Goal: Task Accomplishment & Management: Manage account settings

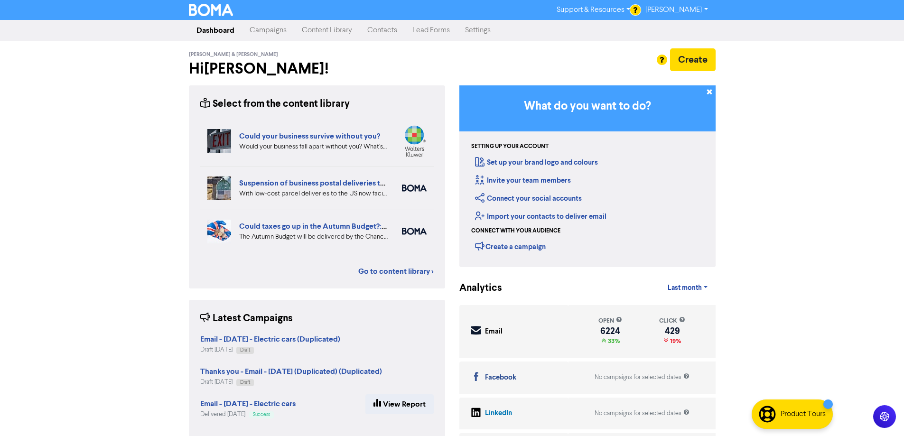
click at [277, 28] on link "Campaigns" at bounding box center [268, 30] width 52 height 19
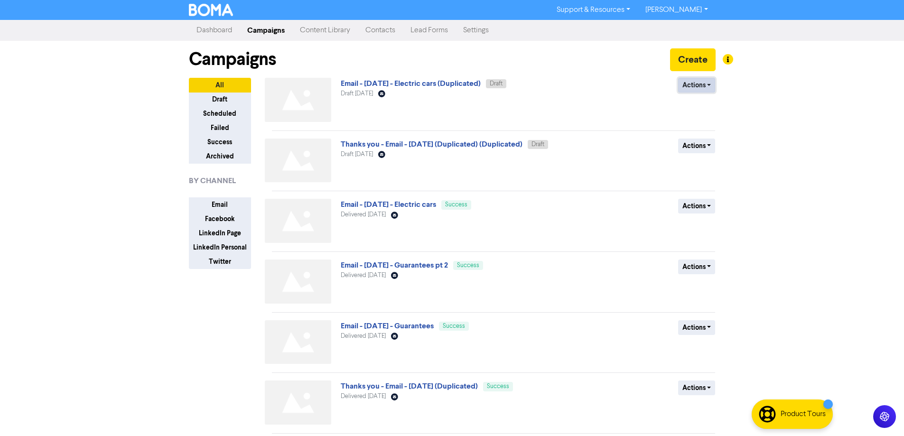
click at [699, 84] on button "Actions" at bounding box center [696, 85] width 37 height 15
click at [694, 141] on button "Rename" at bounding box center [716, 135] width 75 height 15
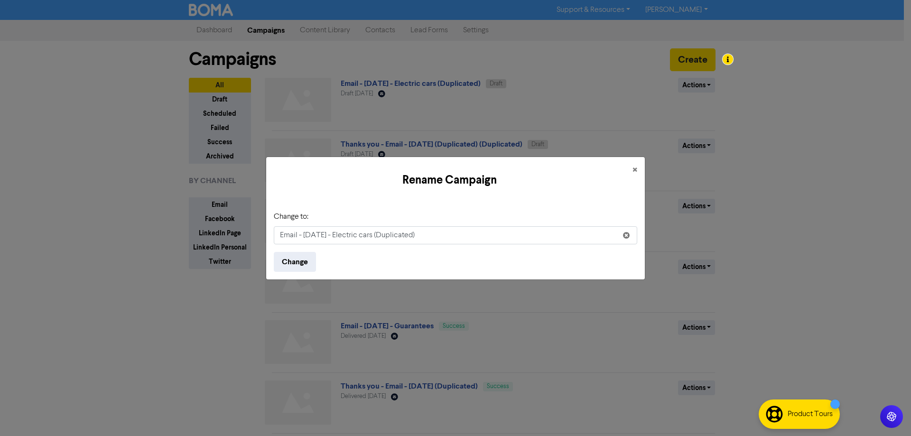
click at [305, 234] on input "Email - 9th Sep. 2025 - Electric cars (Duplicated)" at bounding box center [456, 235] width 364 height 18
click at [298, 236] on input "Email - 10th Sep. 2025 - Electric cars" at bounding box center [456, 235] width 364 height 18
type input "Socials post - [DATE] - Electric cars"
click at [296, 260] on button "Change" at bounding box center [295, 262] width 42 height 20
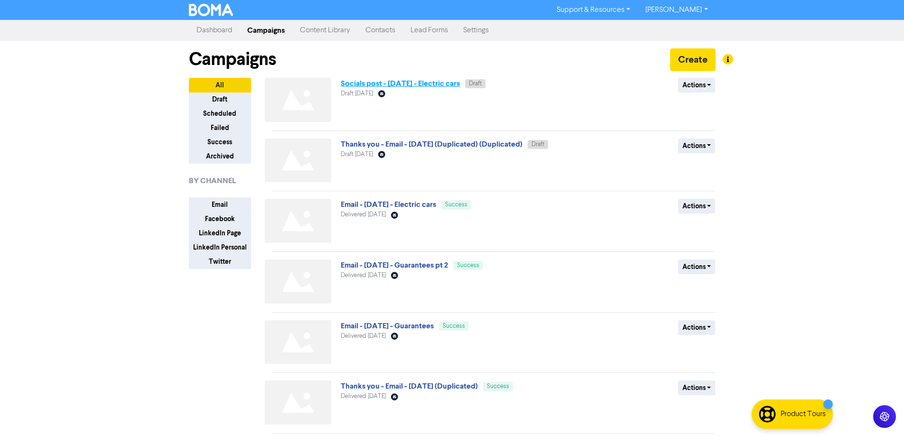
click at [440, 80] on link "Socials post - [DATE] - Electric cars" at bounding box center [400, 83] width 119 height 9
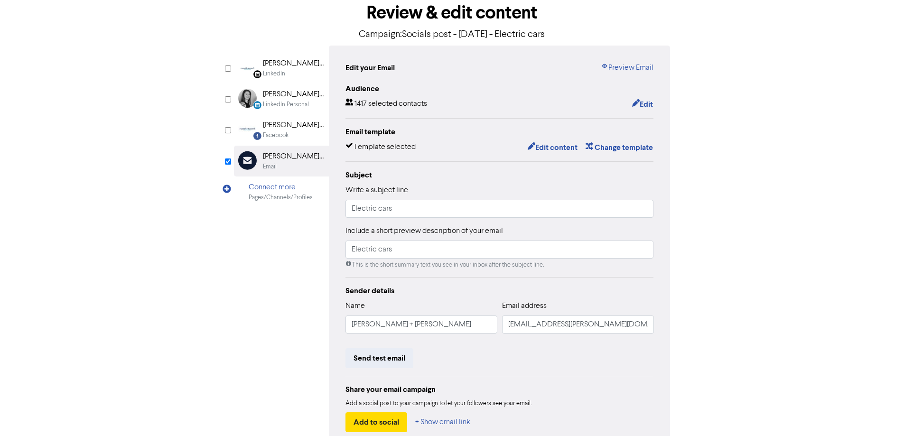
scroll to position [108, 0]
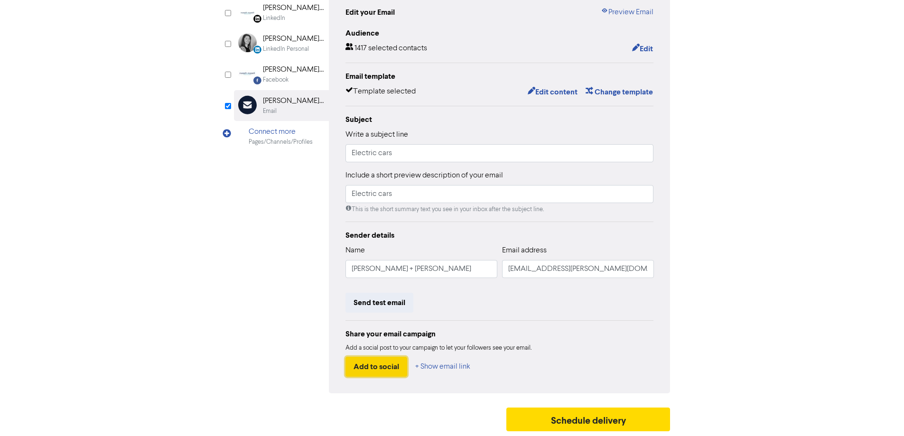
click at [385, 358] on button "Add to social" at bounding box center [377, 367] width 62 height 20
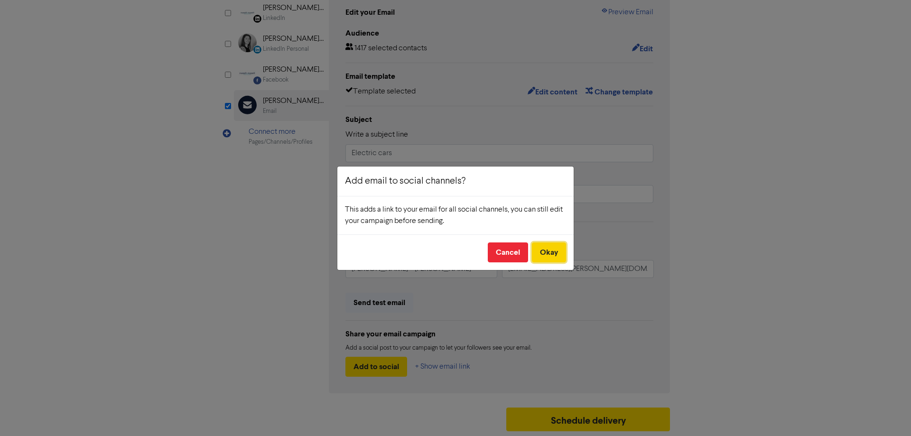
click at [564, 251] on button "Okay" at bounding box center [549, 253] width 34 height 20
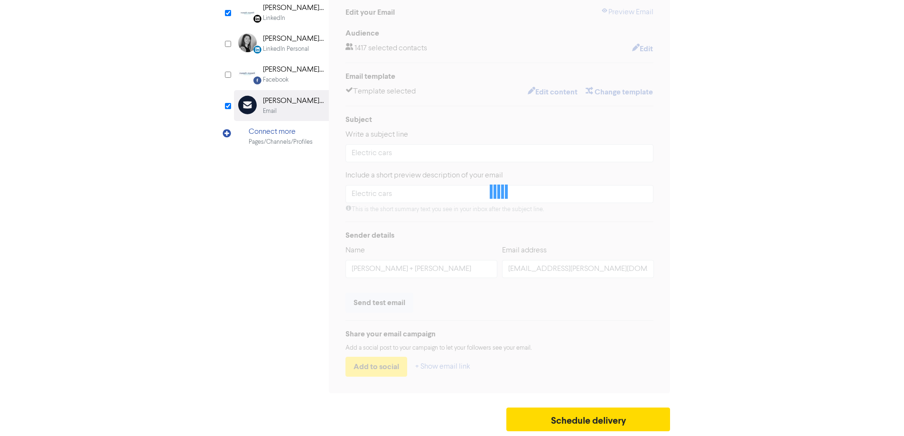
checkbox input "true"
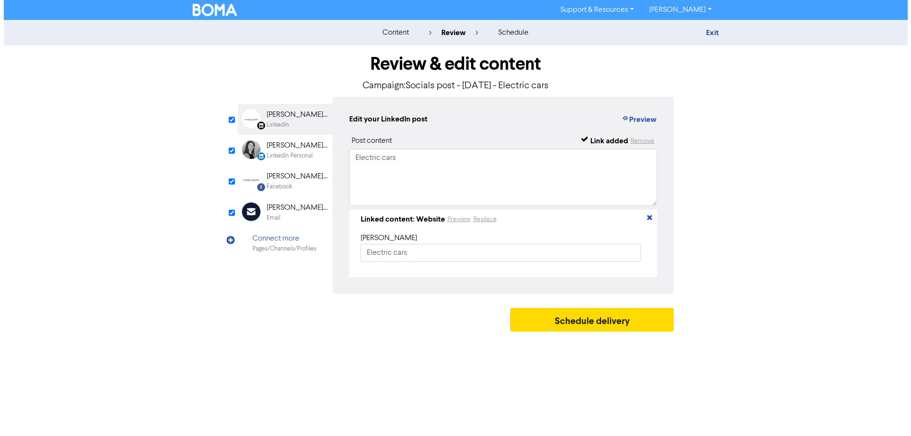
scroll to position [0, 0]
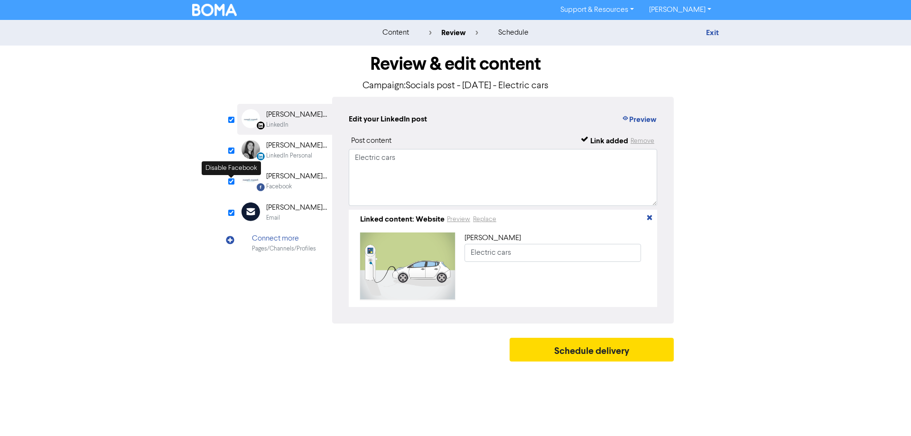
click at [232, 180] on input "checkbox" at bounding box center [231, 181] width 6 height 6
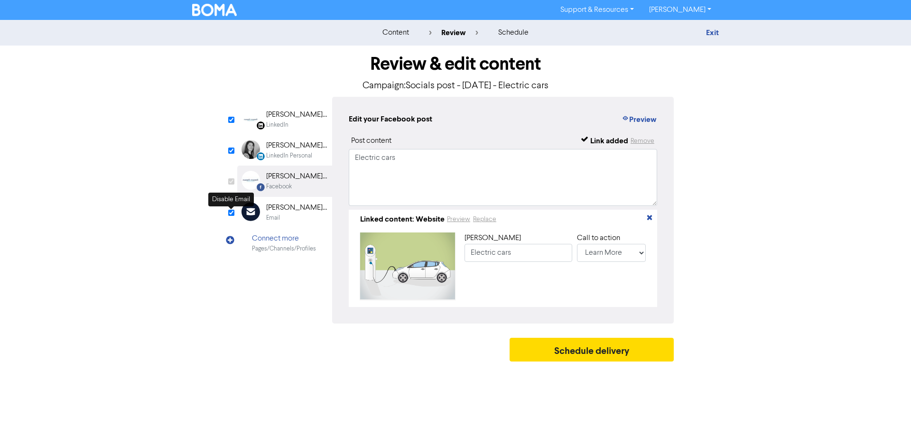
checkbox input "false"
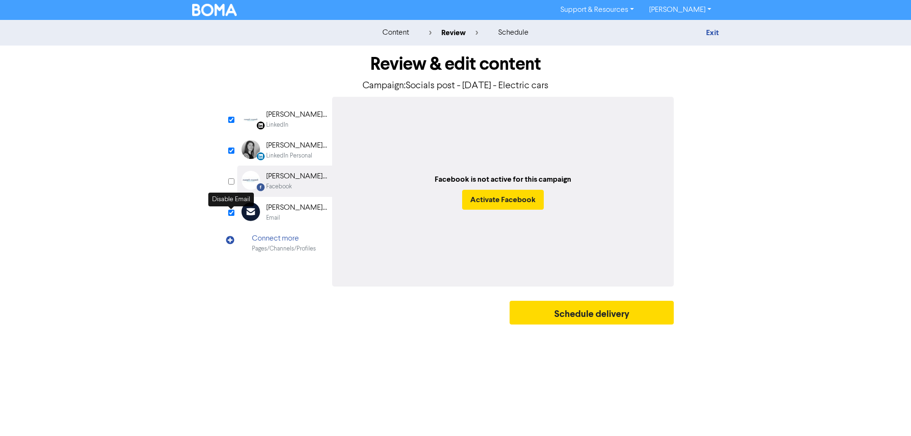
click at [233, 214] on input "checkbox" at bounding box center [231, 213] width 6 height 6
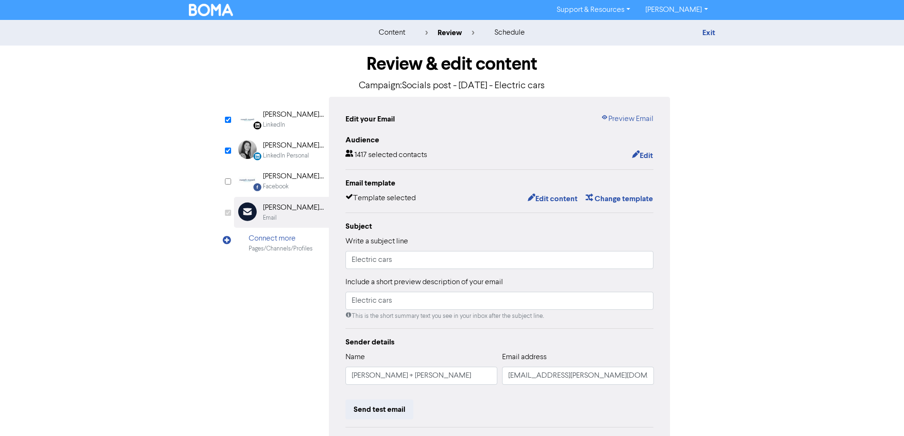
checkbox input "false"
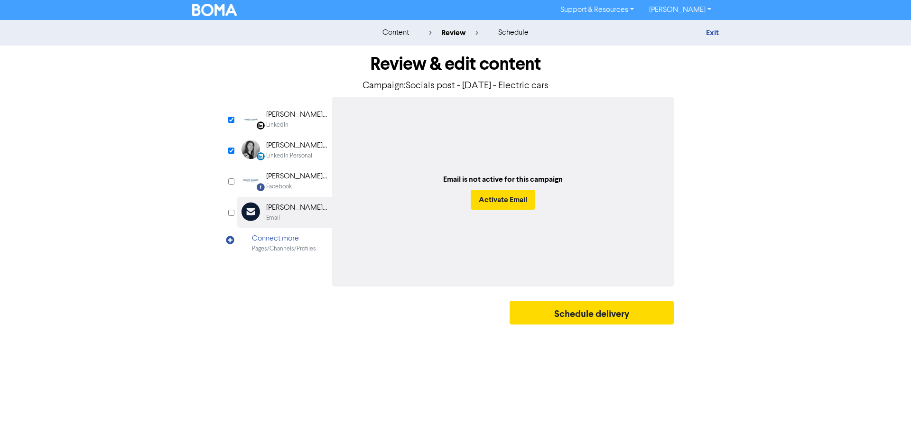
click at [284, 120] on div "russell + russell" at bounding box center [296, 114] width 61 height 11
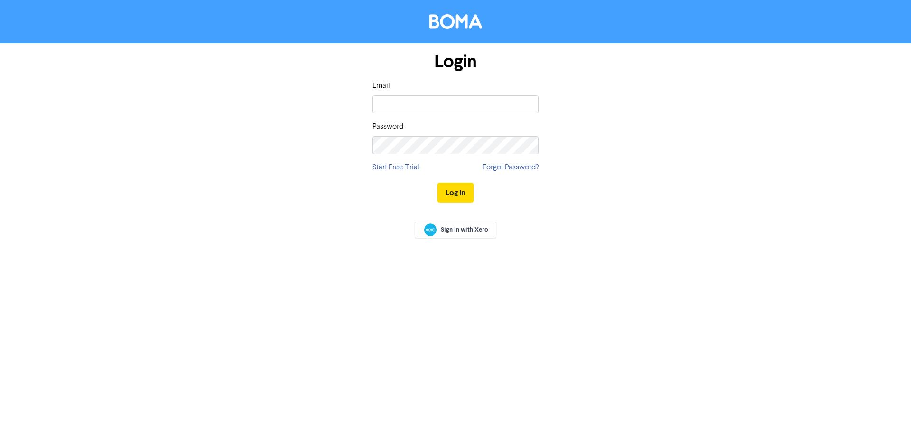
click at [435, 114] on div "Email Password" at bounding box center [456, 117] width 166 height 74
click at [454, 101] on input "email" at bounding box center [456, 104] width 166 height 18
type input "[PERSON_NAME][EMAIL_ADDRESS][PERSON_NAME][DOMAIN_NAME]"
click at [438, 183] on button "Log In" at bounding box center [456, 193] width 36 height 20
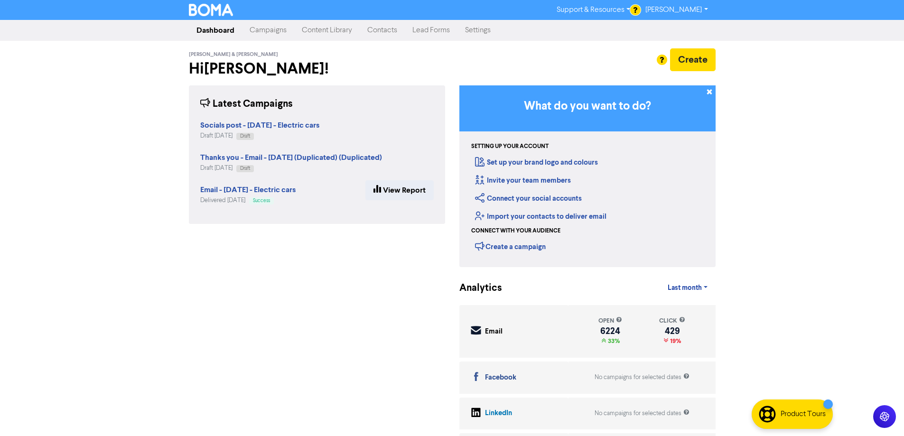
click at [260, 32] on link "Campaigns" at bounding box center [268, 30] width 52 height 19
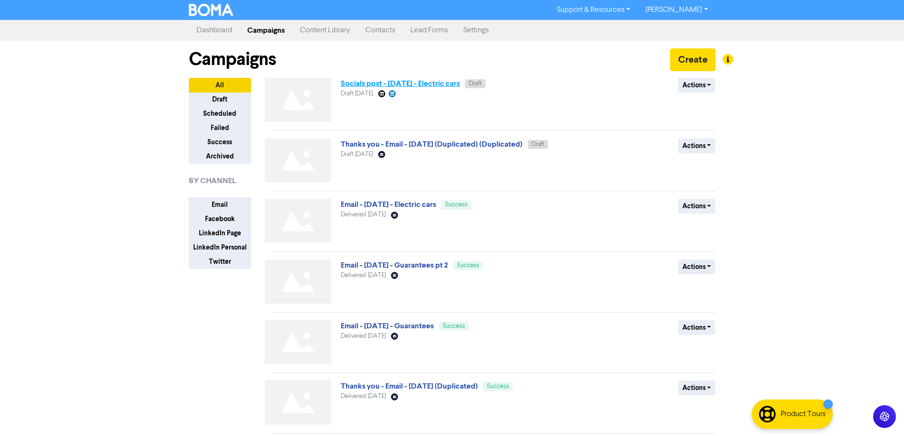
click at [446, 85] on link "Socials post - [DATE] - Electric cars" at bounding box center [400, 83] width 119 height 9
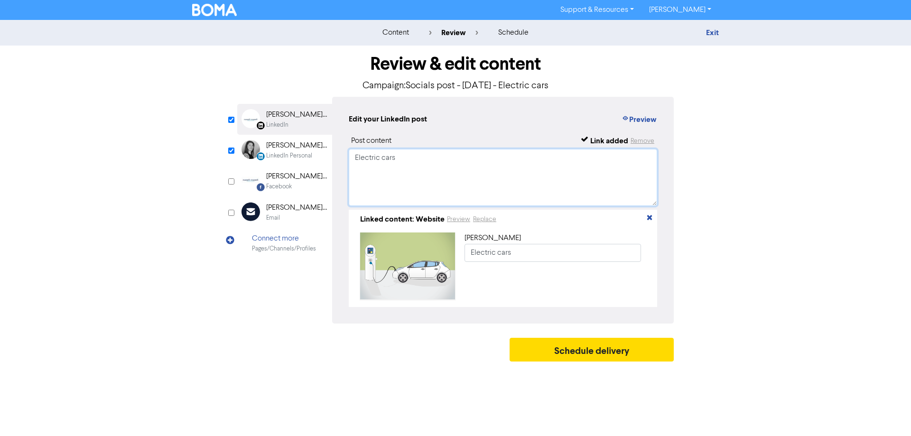
click at [427, 185] on textarea "Electric cars" at bounding box center [503, 177] width 309 height 57
paste textarea "A few weeks ago we had a great Meet The Expert event with Pike & Bambridge disc…"
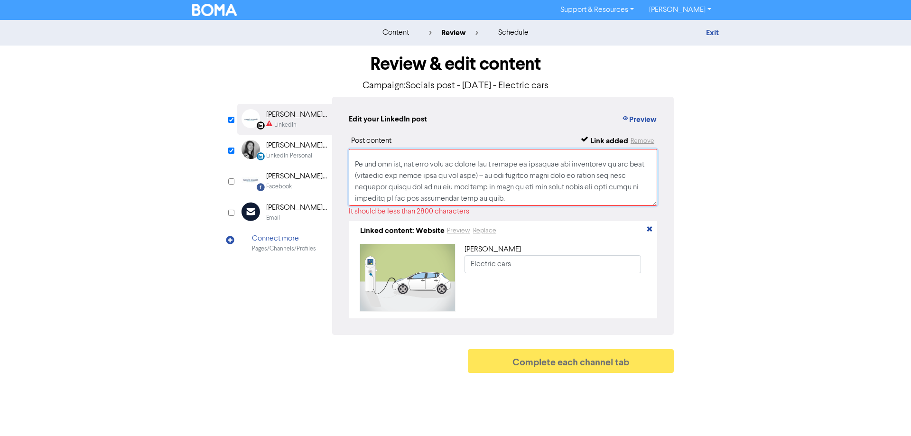
scroll to position [667, 0]
drag, startPoint x: 360, startPoint y: 169, endPoint x: 362, endPoint y: 238, distance: 68.9
click at [362, 238] on div "Post content Link added Remove It should be less than 2800 characters Linked co…" at bounding box center [503, 226] width 309 height 183
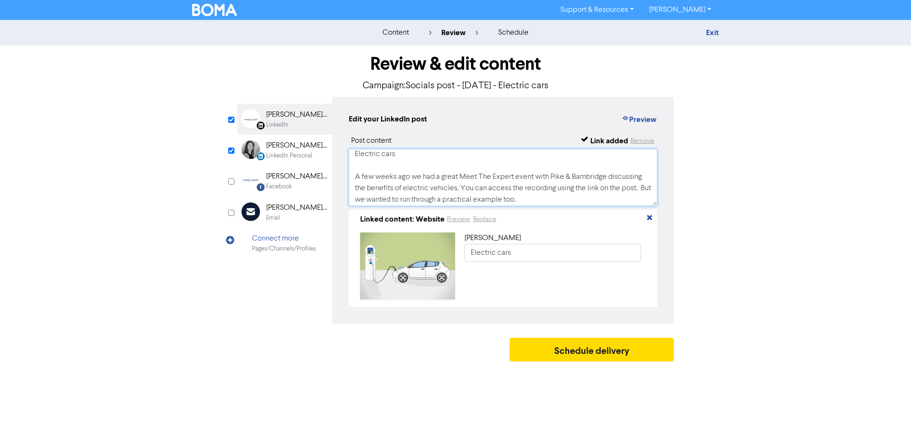
scroll to position [26, 0]
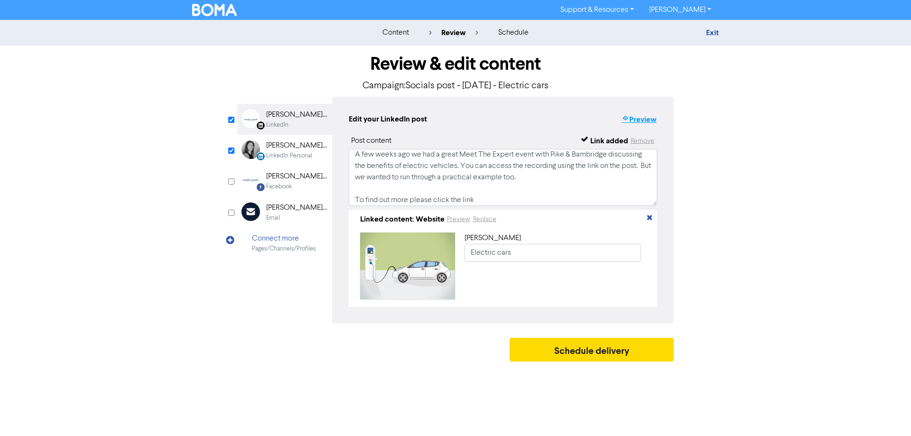
click at [636, 120] on button "Preview" at bounding box center [639, 119] width 36 height 12
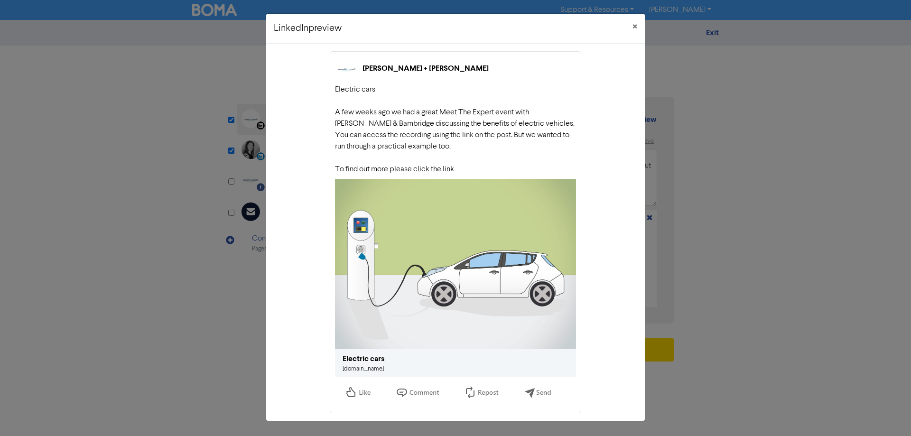
click at [369, 368] on link "public2.bomamarketing.com" at bounding box center [363, 369] width 41 height 6
click at [439, 93] on div "Electric cars A few weeks ago we had a great Meet The Expert event with Pike & …" at bounding box center [455, 129] width 241 height 91
click at [636, 25] on span "×" at bounding box center [635, 27] width 5 height 14
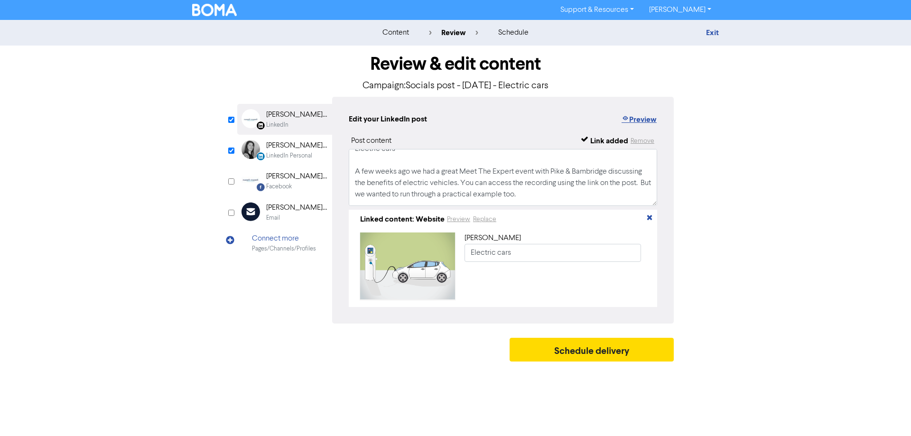
scroll to position [0, 0]
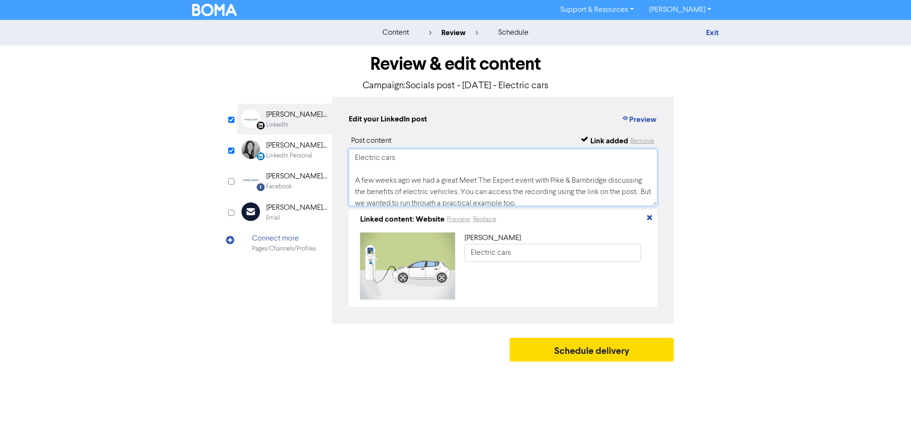
click at [452, 156] on textarea "Electric cars A few weeks ago we had a great Meet The Expert event with Pike & …" at bounding box center [503, 177] width 309 height 57
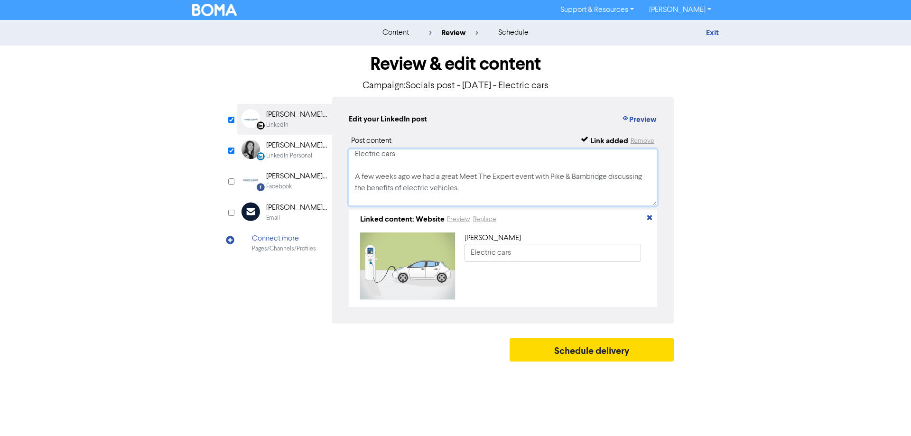
scroll to position [15, 0]
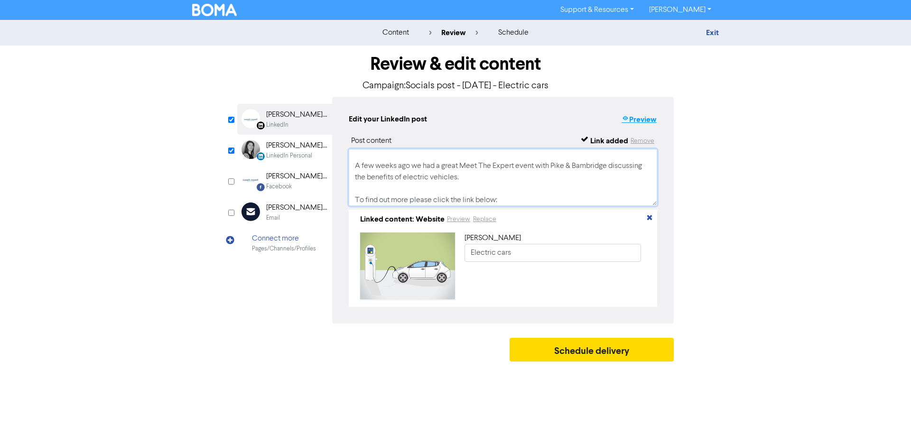
type textarea "Electric cars A few weeks ago we had a great Meet The Expert event with Pike & …"
click at [639, 117] on button "Preview" at bounding box center [639, 119] width 36 height 12
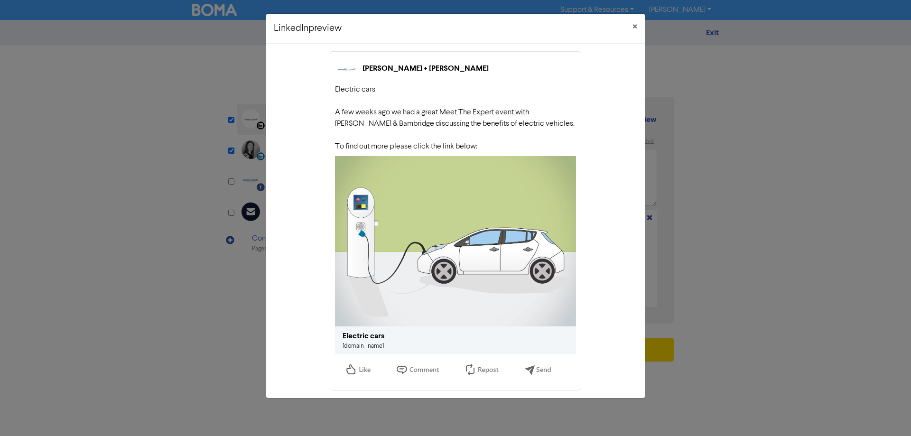
click at [372, 344] on link "public2.bomamarketing.com" at bounding box center [363, 346] width 41 height 6
click at [635, 24] on span "×" at bounding box center [635, 27] width 5 height 14
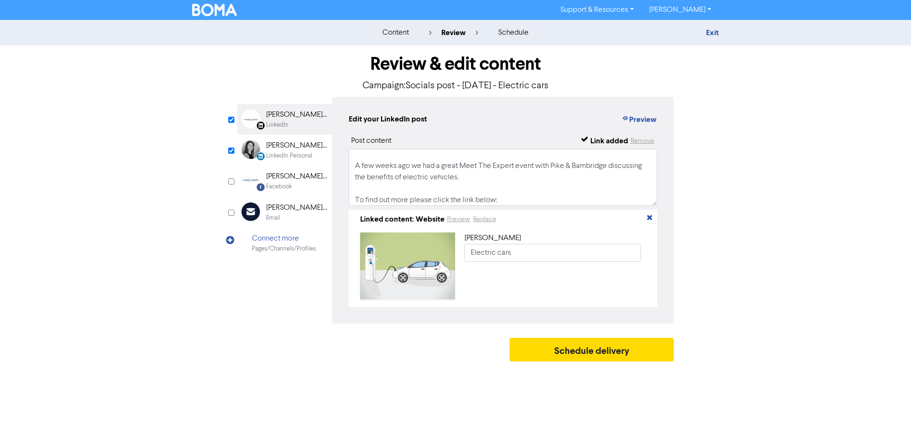
click at [107, 281] on div "content review schedule Exit Review & edit content Campaign: Socials post - 10t…" at bounding box center [455, 193] width 911 height 346
click at [592, 352] on button "Schedule delivery" at bounding box center [592, 350] width 164 height 24
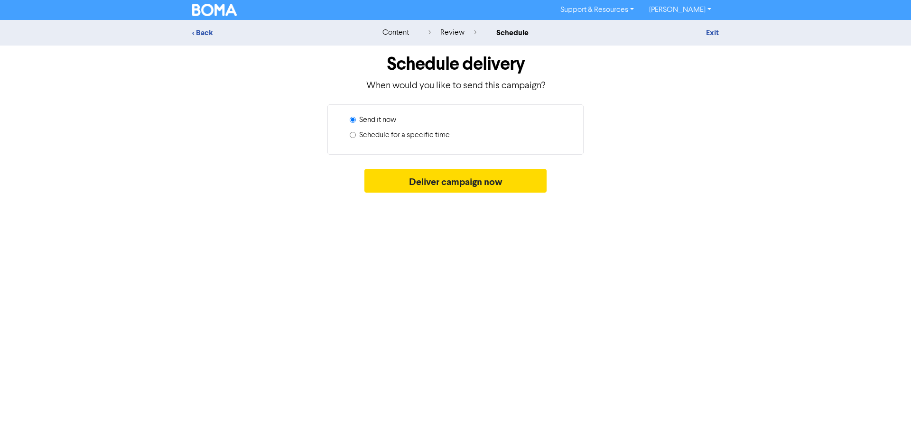
click at [423, 131] on label "Schedule for a specific time" at bounding box center [404, 135] width 91 height 11
click at [356, 132] on input "Schedule for a specific time" at bounding box center [353, 135] width 6 height 6
radio input "true"
radio input "false"
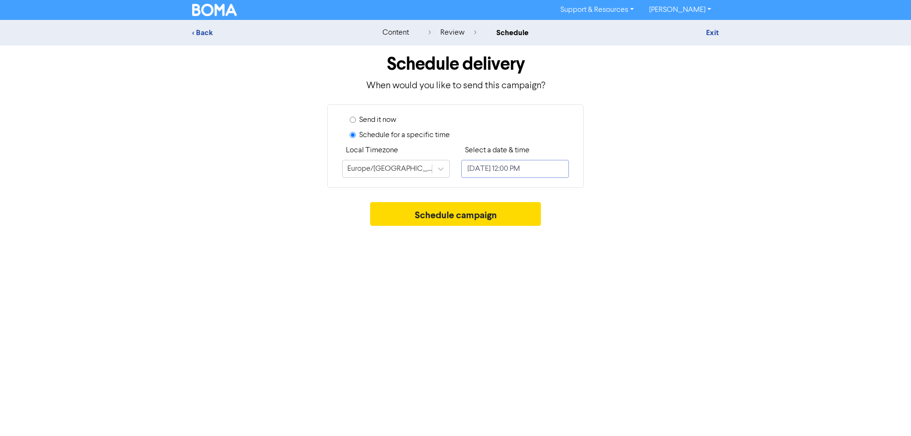
select select "8"
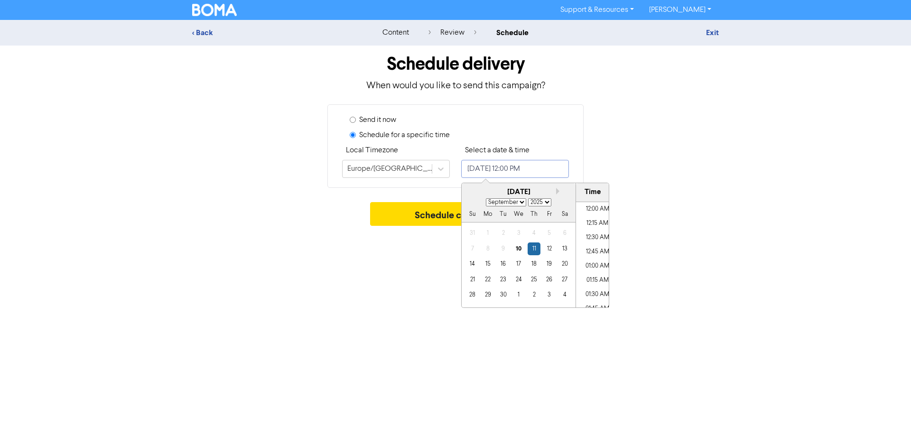
click at [477, 161] on input "September 11, 2025 12:00 PM" at bounding box center [515, 169] width 108 height 18
click at [533, 249] on div "11" at bounding box center [534, 249] width 13 height 13
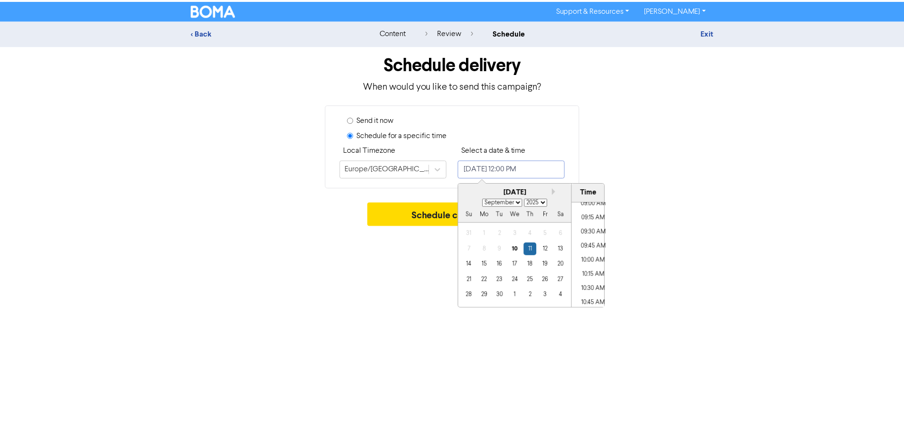
scroll to position [496, 0]
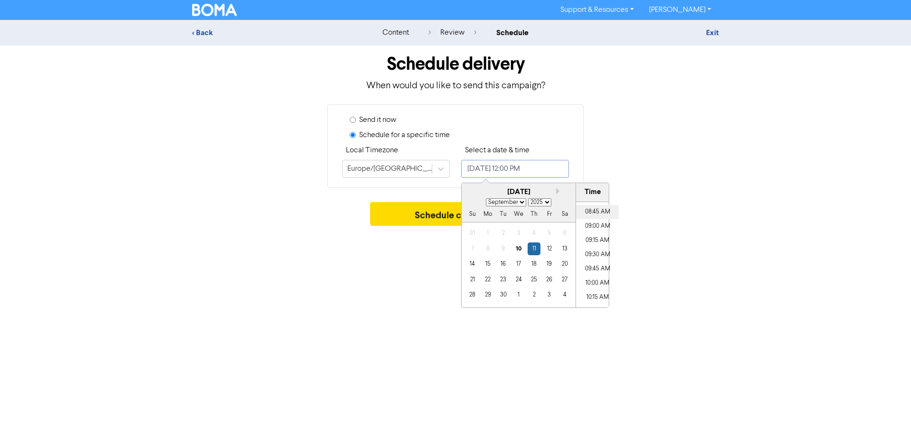
click at [593, 209] on li "08:45 AM" at bounding box center [597, 212] width 43 height 14
type input "September 11, 2025 8:45 AM"
click at [406, 234] on div "Support & Resources Video Tutorials FAQ & Guides Marketing Education Rosslyn Mc…" at bounding box center [455, 218] width 911 height 436
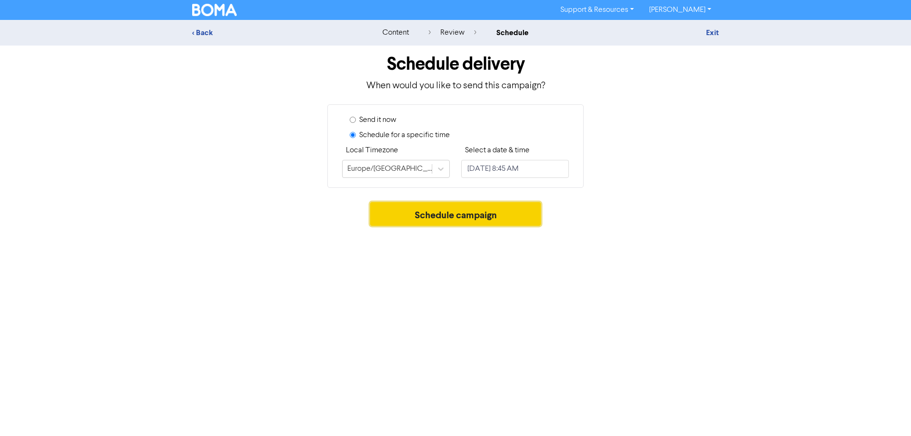
click at [435, 214] on button "Schedule campaign" at bounding box center [455, 214] width 171 height 24
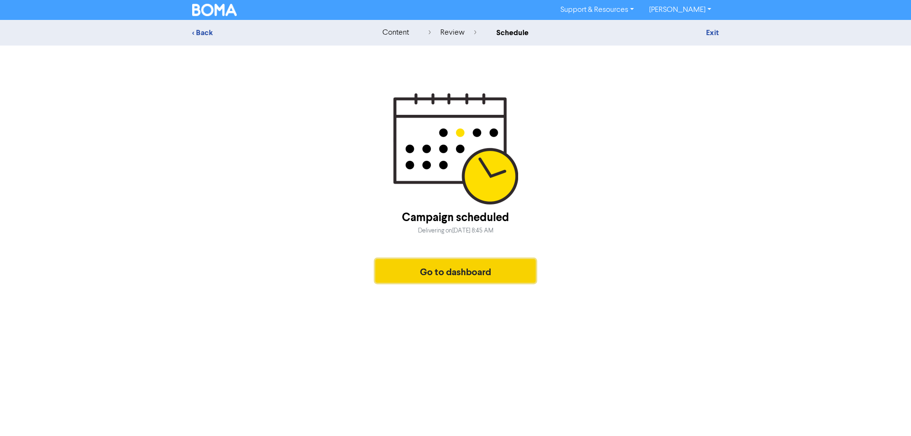
click at [486, 269] on button "Go to dashboard" at bounding box center [455, 271] width 160 height 24
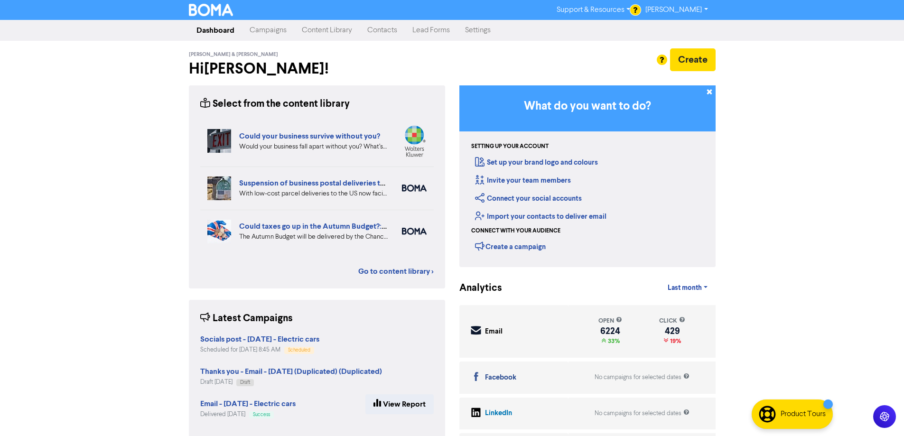
click at [271, 29] on link "Campaigns" at bounding box center [268, 30] width 52 height 19
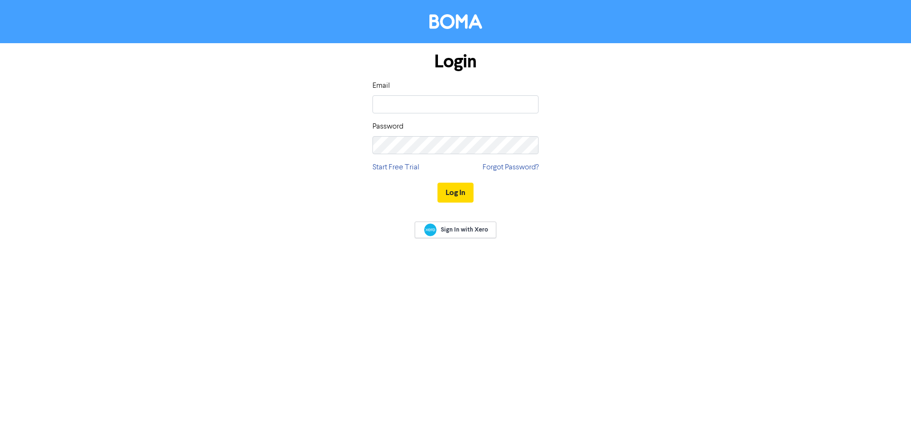
type input "[PERSON_NAME][EMAIL_ADDRESS][PERSON_NAME][DOMAIN_NAME]"
click at [189, 190] on div "Login Email [PERSON_NAME][EMAIL_ADDRESS][PERSON_NAME][DOMAIN_NAME] Password Sta…" at bounding box center [455, 127] width 541 height 169
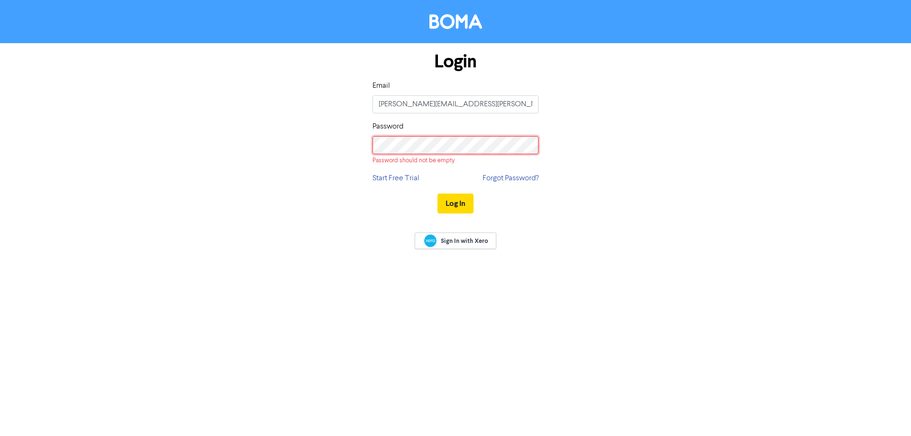
click at [438, 194] on button "Log In" at bounding box center [456, 204] width 36 height 20
